Goal: Find specific page/section: Find specific page/section

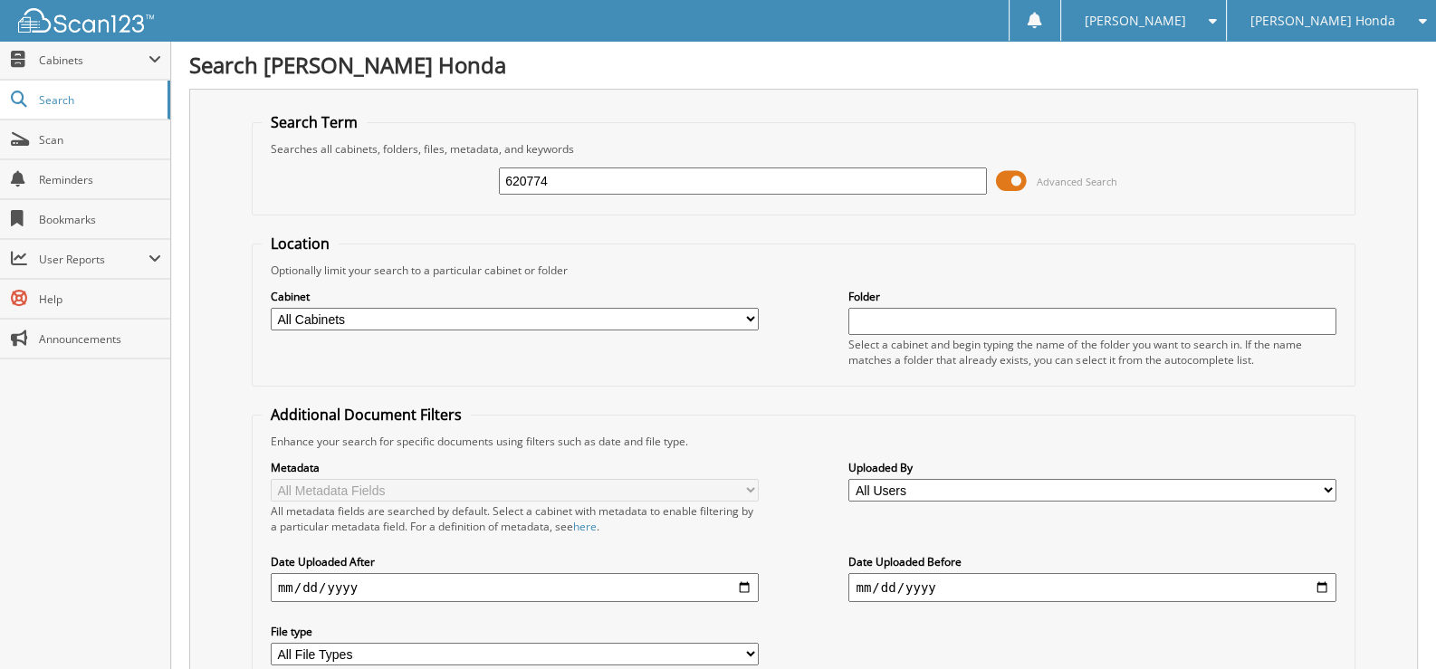
type input "620774"
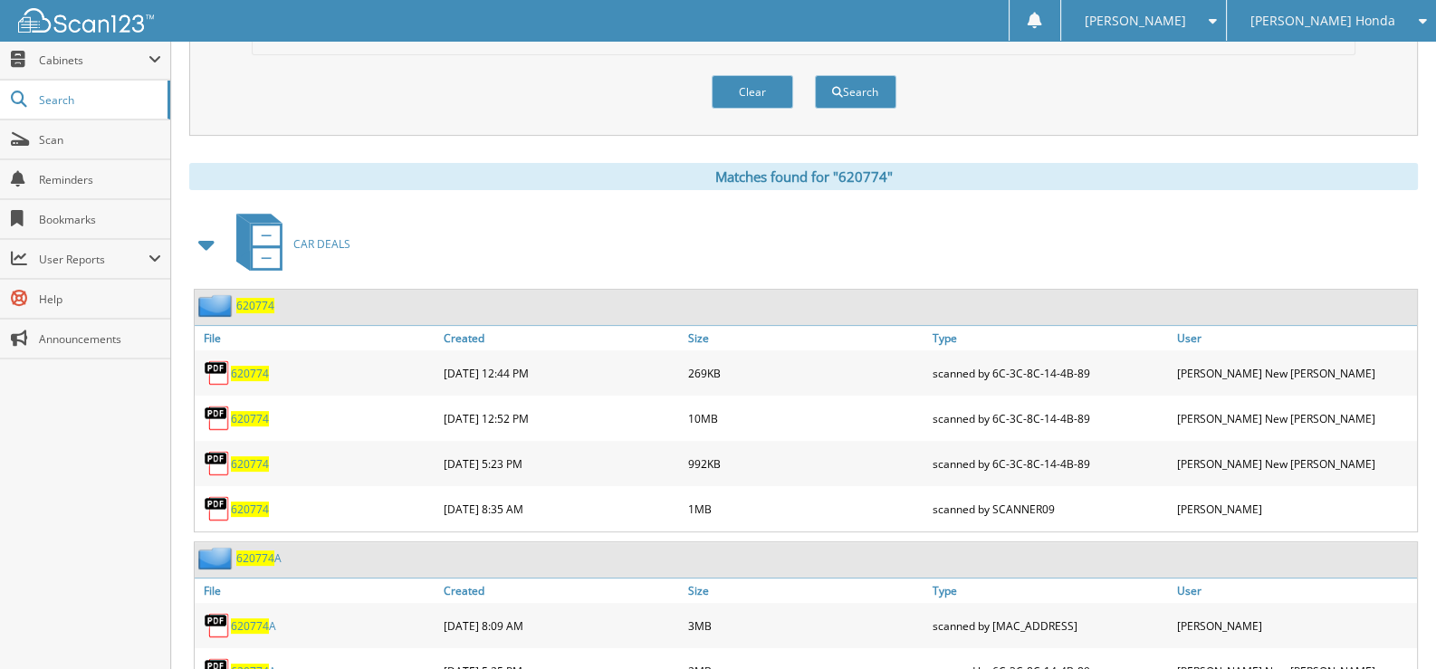
scroll to position [634, 0]
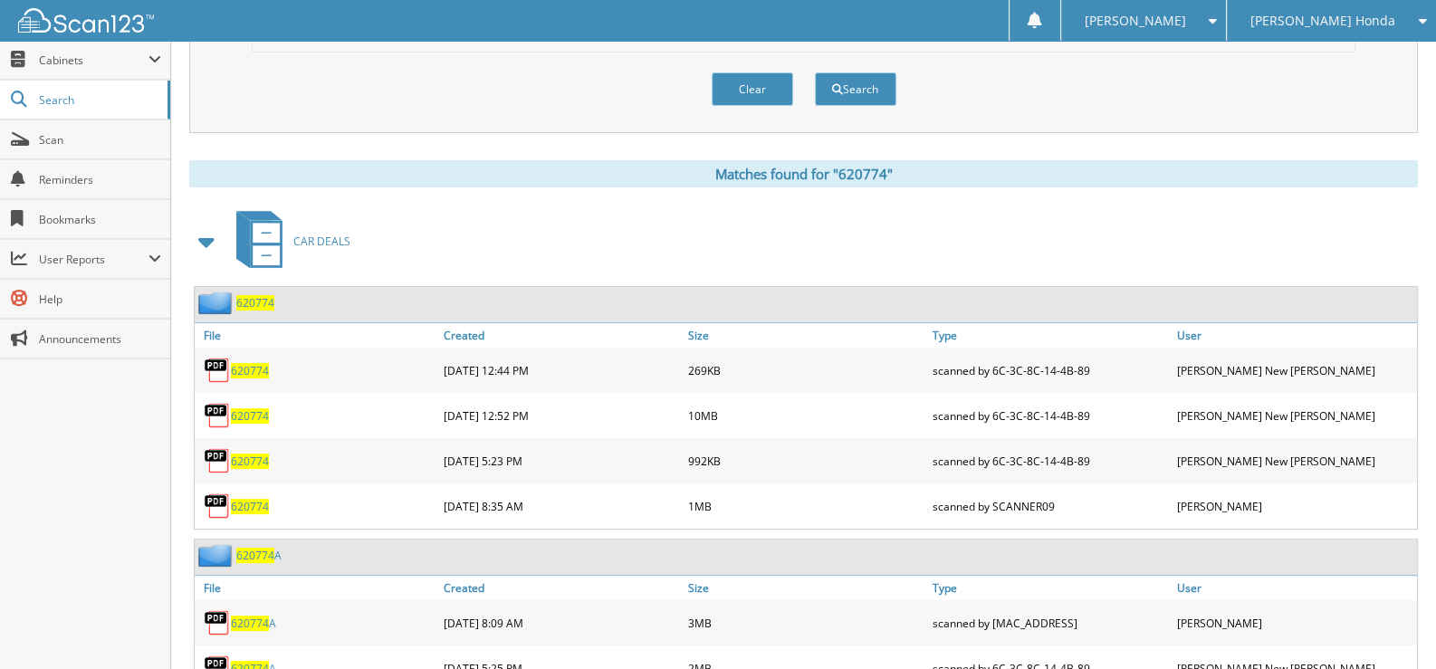
click at [252, 408] on span "620774" at bounding box center [250, 415] width 38 height 15
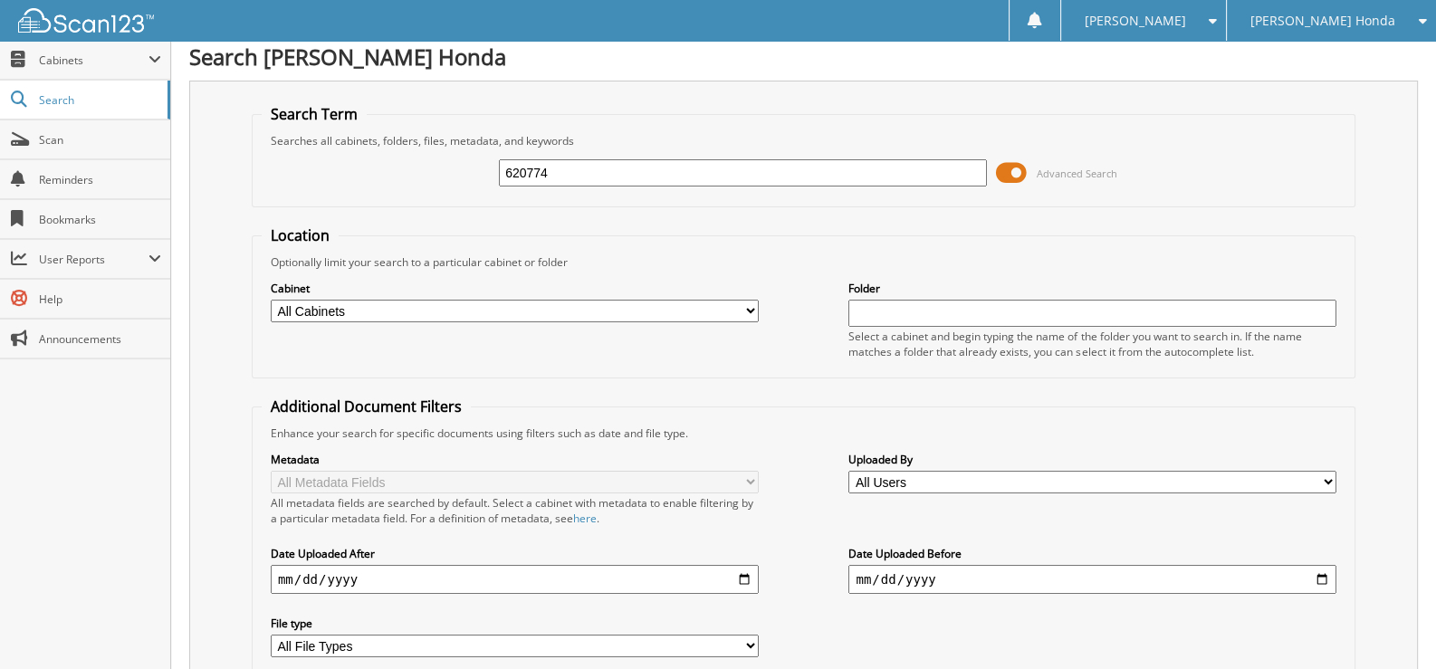
scroll to position [0, 0]
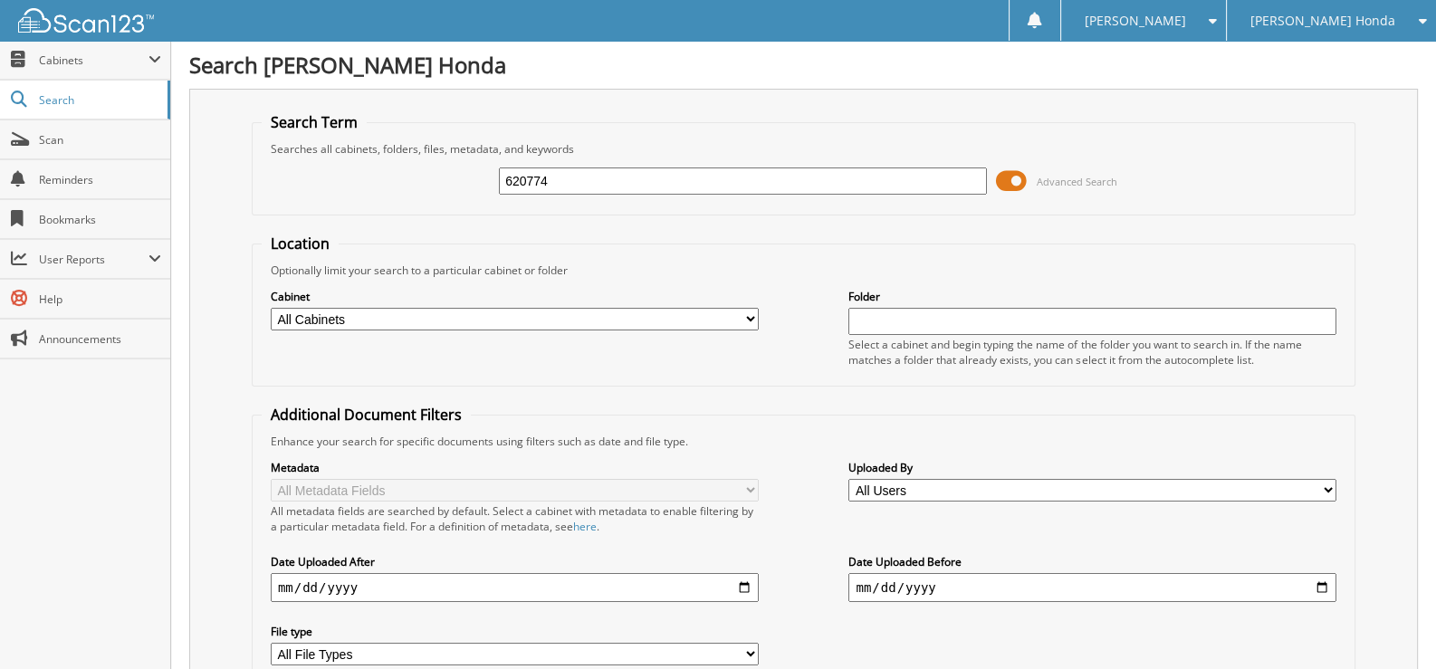
drag, startPoint x: 576, startPoint y: 174, endPoint x: 377, endPoint y: 168, distance: 199.2
click at [377, 168] on div "620774 Advanced Search" at bounding box center [804, 181] width 1084 height 49
type input "698654"
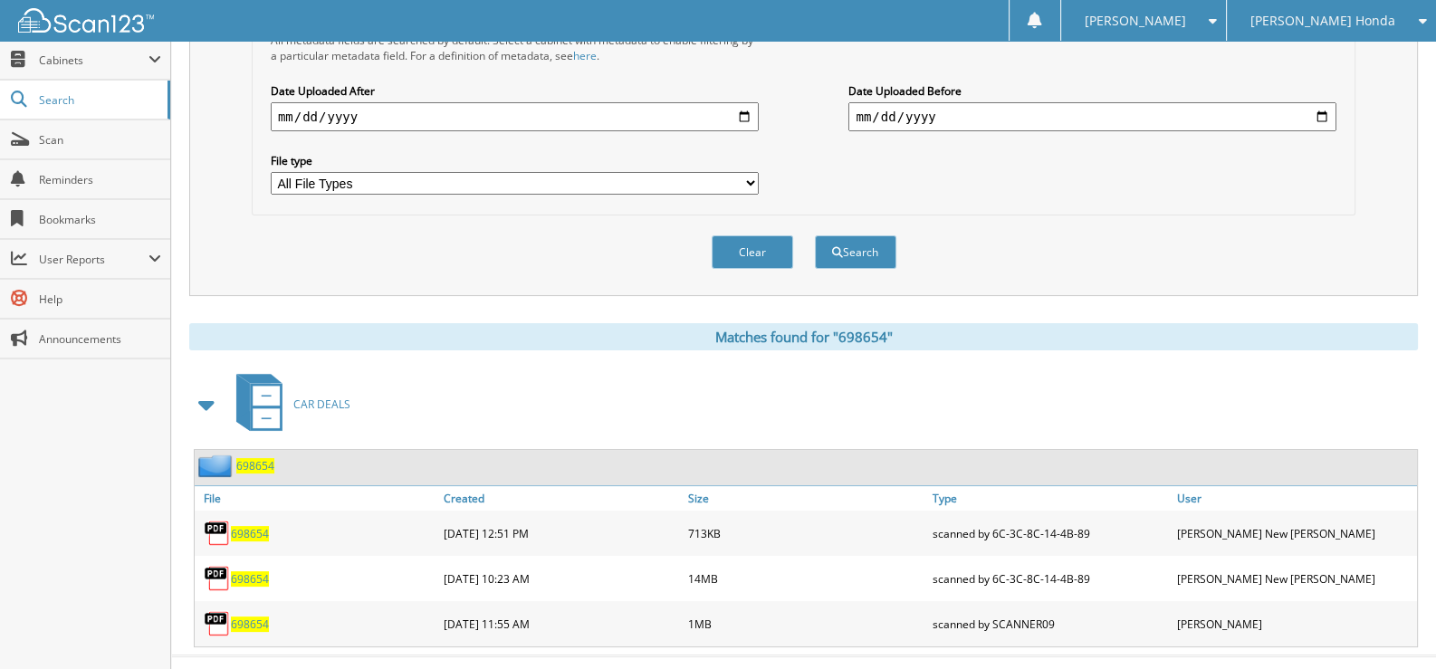
scroll to position [484, 0]
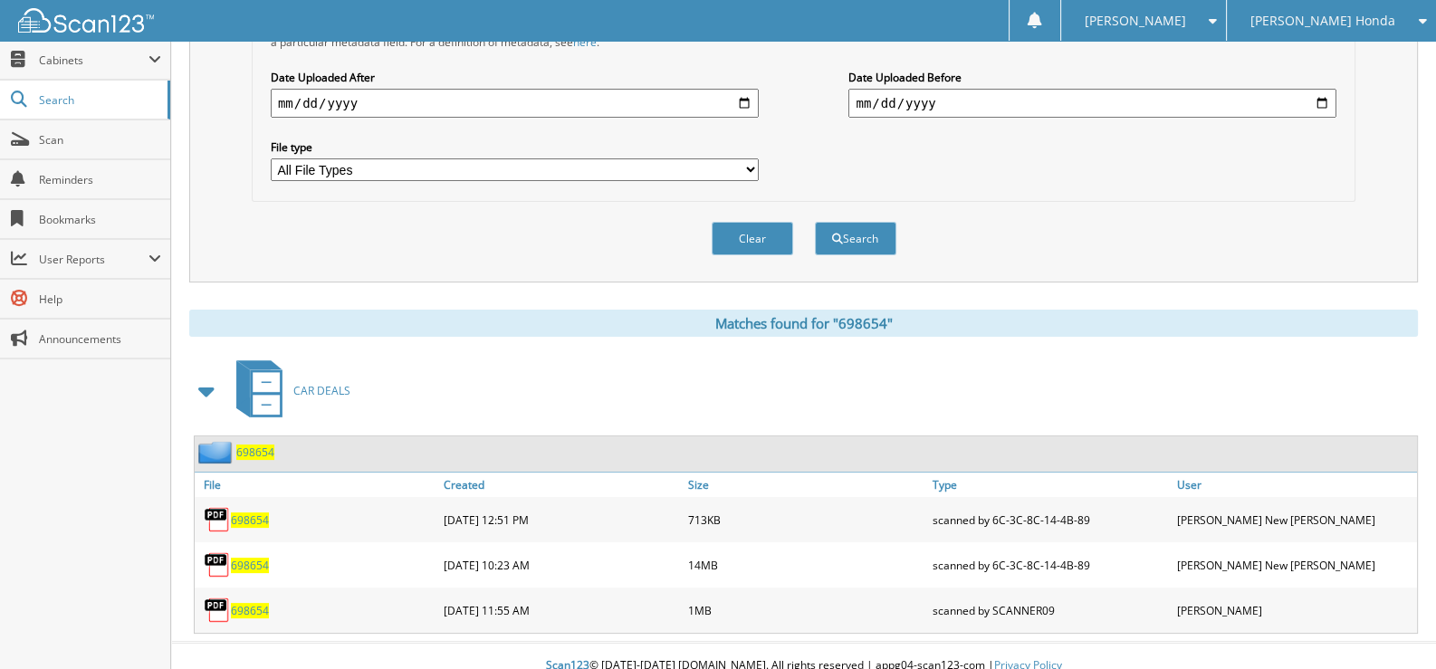
click at [249, 512] on span "698654" at bounding box center [250, 519] width 38 height 15
click at [267, 558] on span "698654" at bounding box center [250, 565] width 38 height 15
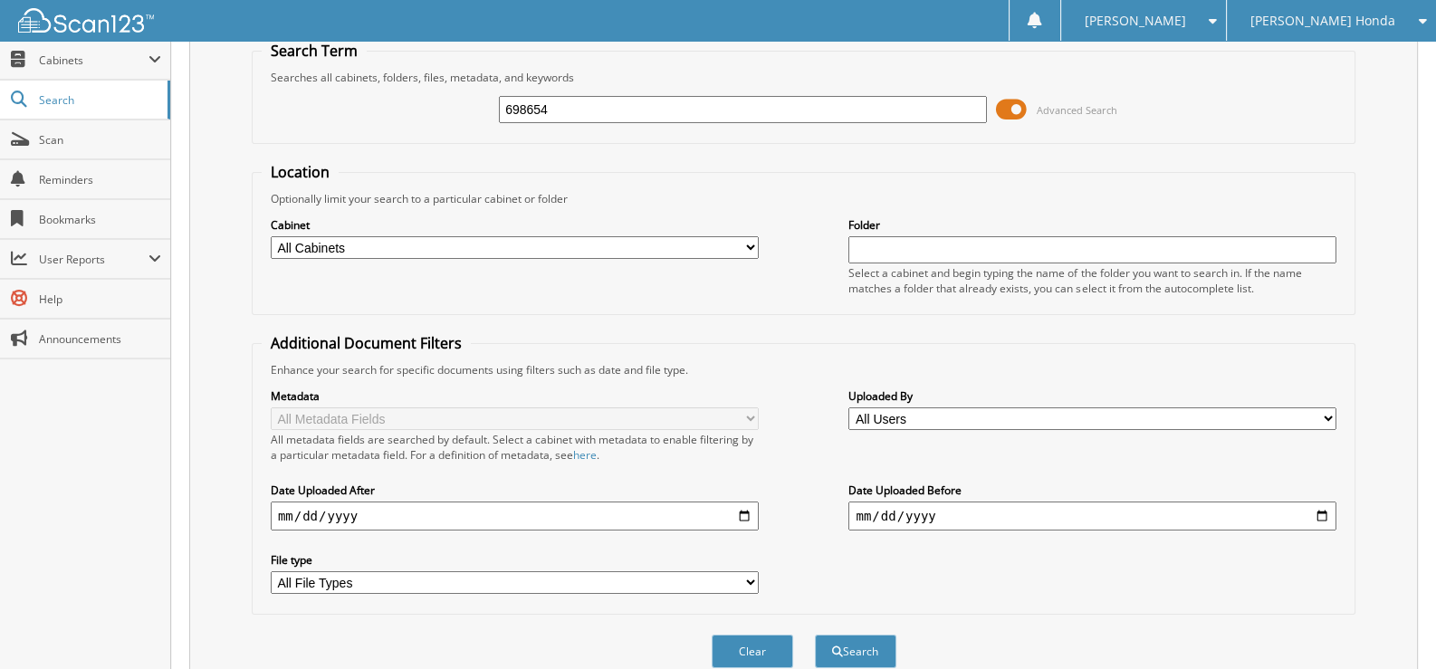
scroll to position [0, 0]
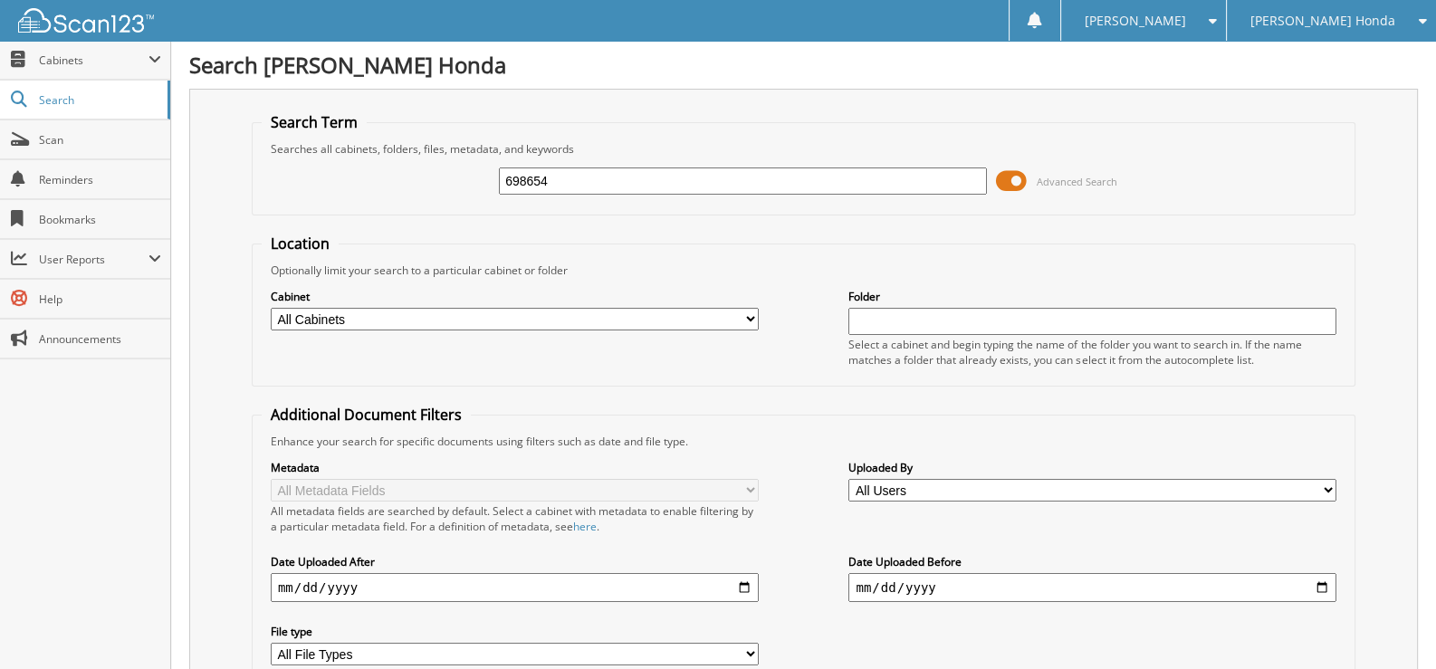
drag, startPoint x: 587, startPoint y: 184, endPoint x: 454, endPoint y: 198, distance: 133.9
click at [455, 198] on div "698654 Advanced Search" at bounding box center [804, 181] width 1084 height 49
type input "696352"
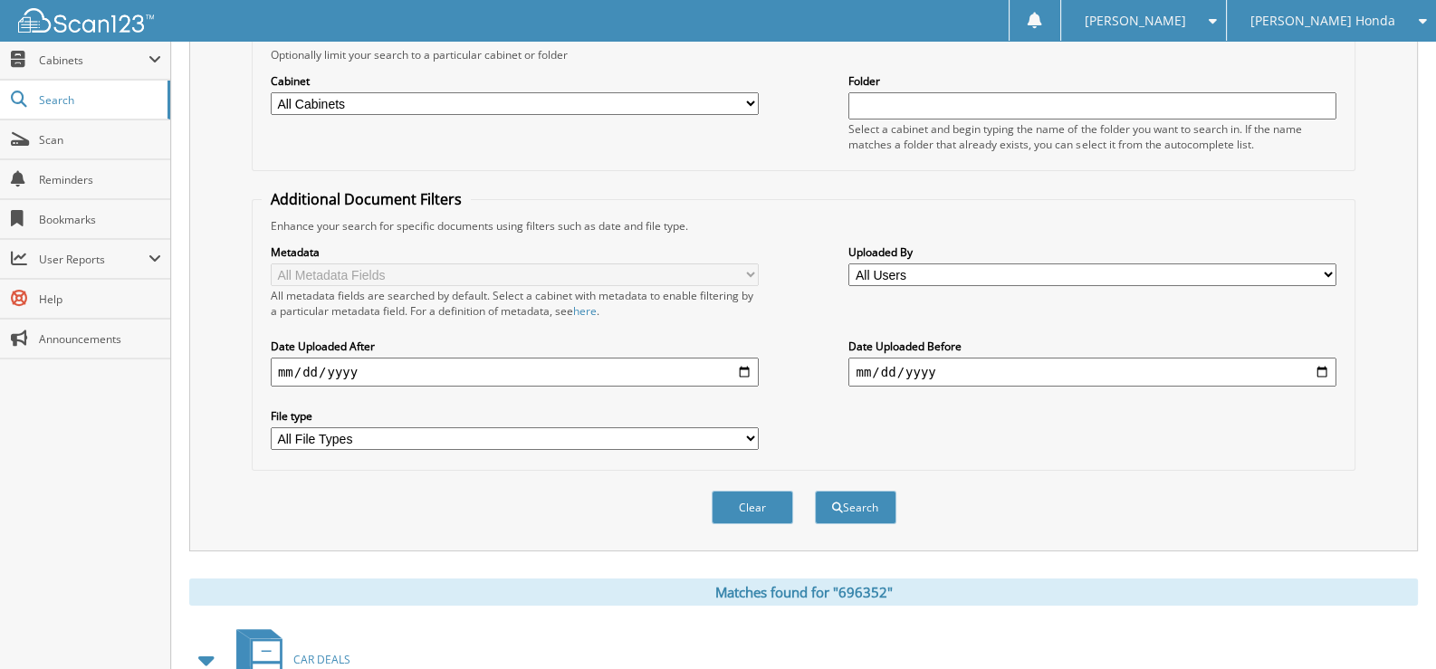
scroll to position [452, 0]
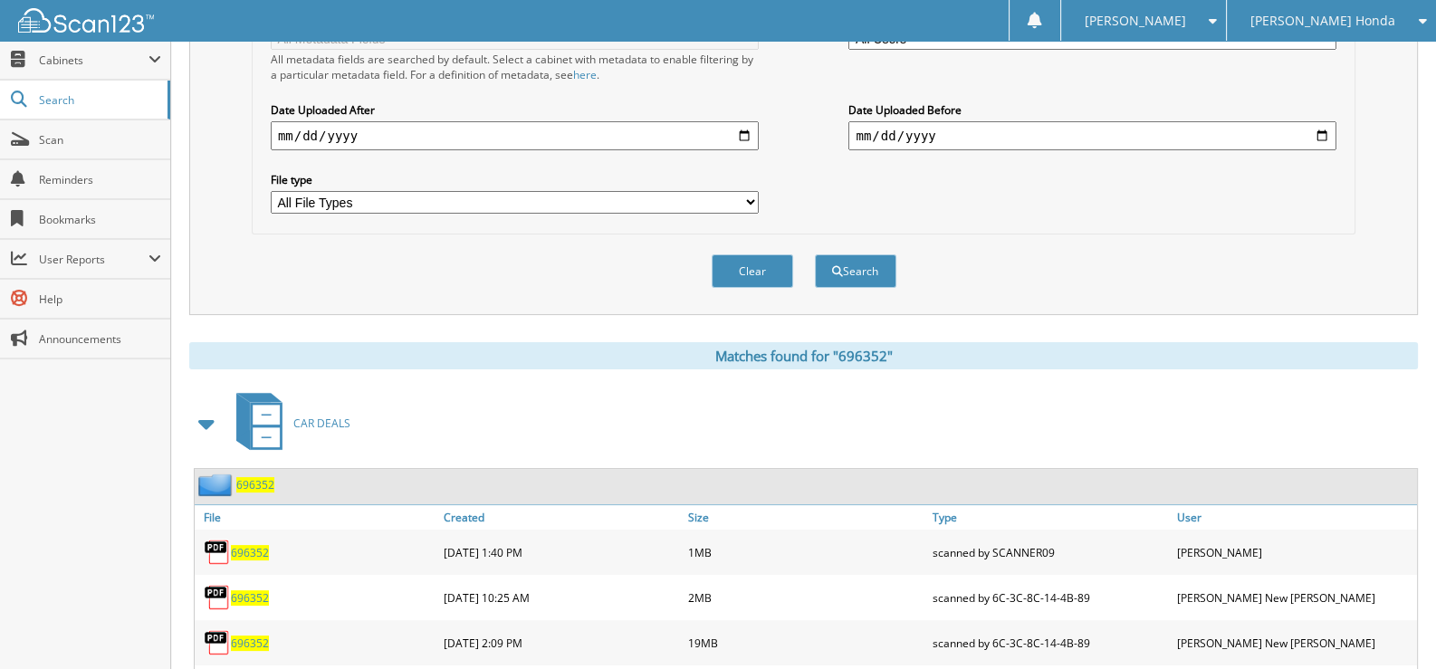
click at [253, 545] on span "696352" at bounding box center [250, 552] width 38 height 15
